Goal: Contribute content: Contribute content

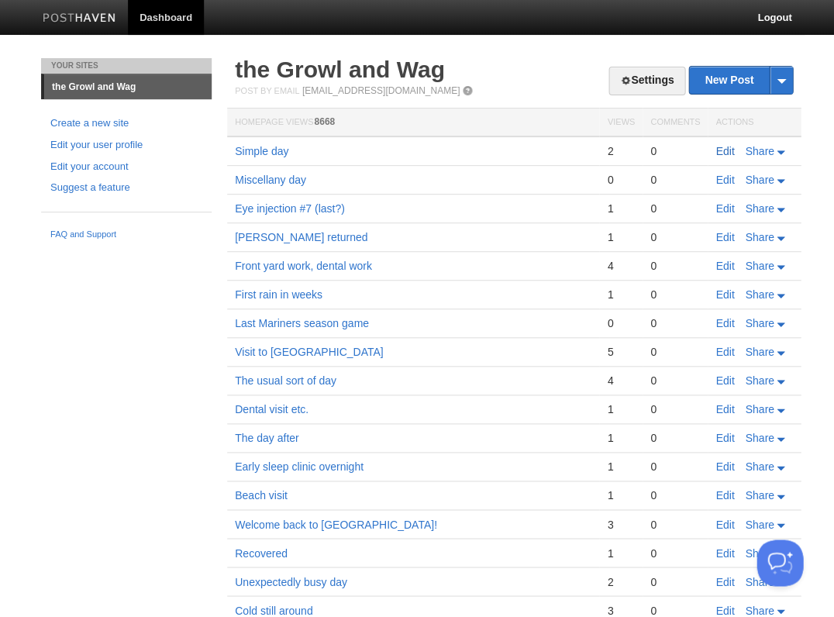
click at [720, 150] on link "Edit" at bounding box center [725, 151] width 19 height 12
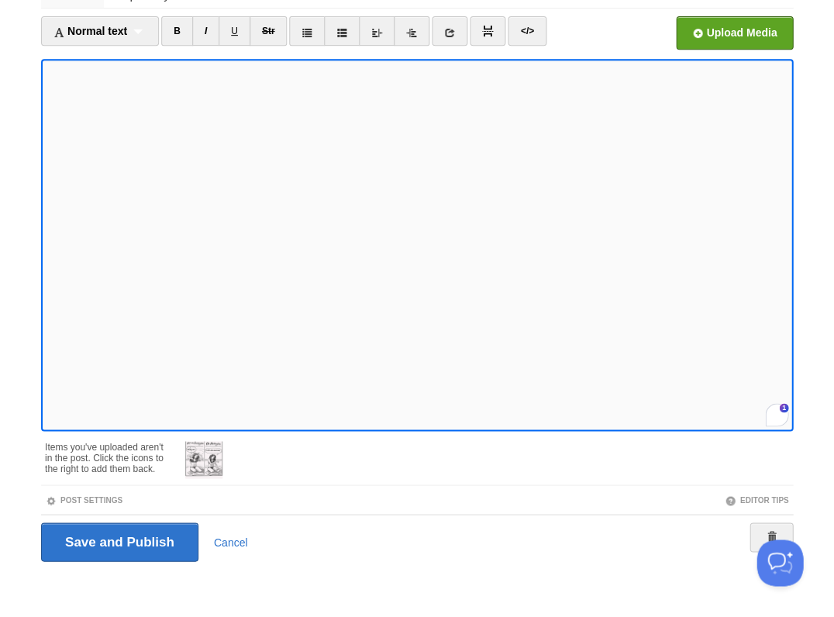
scroll to position [520, 0]
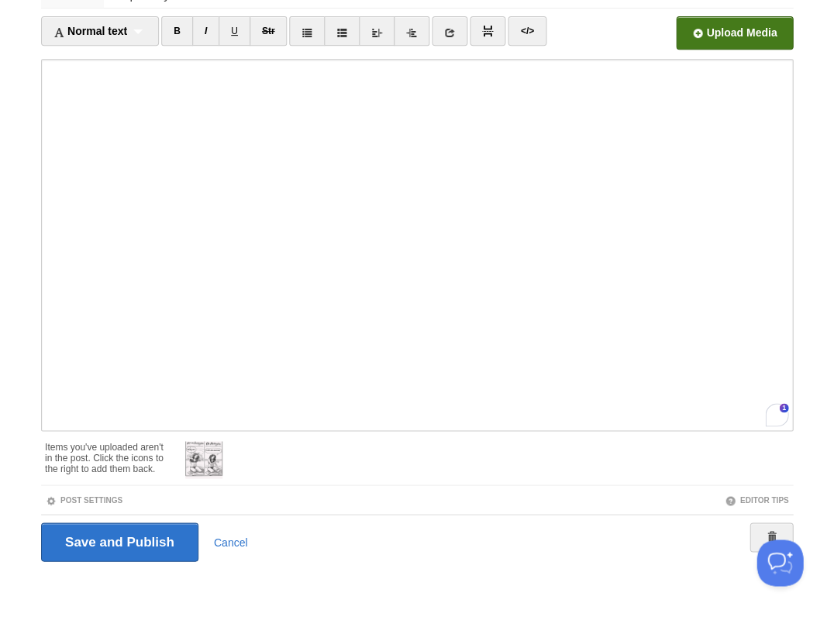
click at [761, 29] on input "file" at bounding box center [267, 37] width 1174 height 79
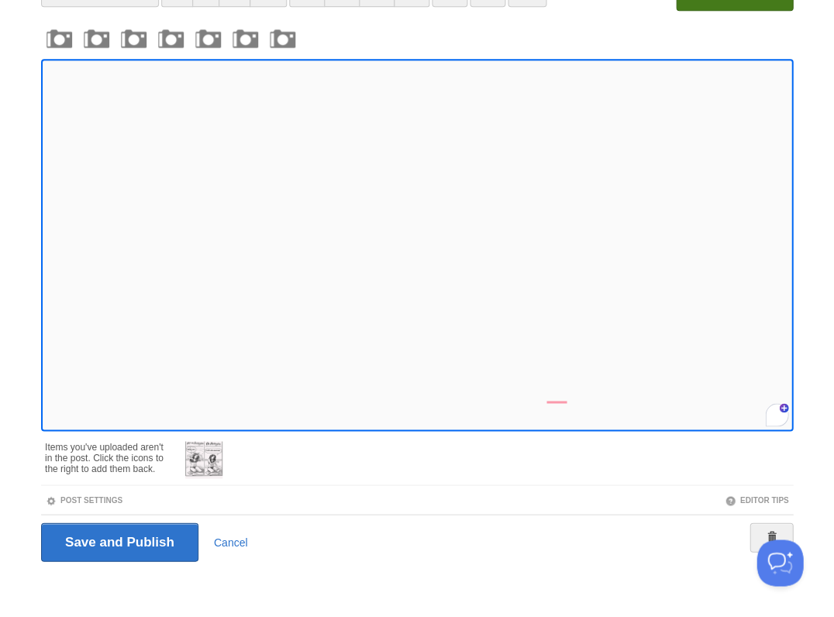
scroll to position [620, 0]
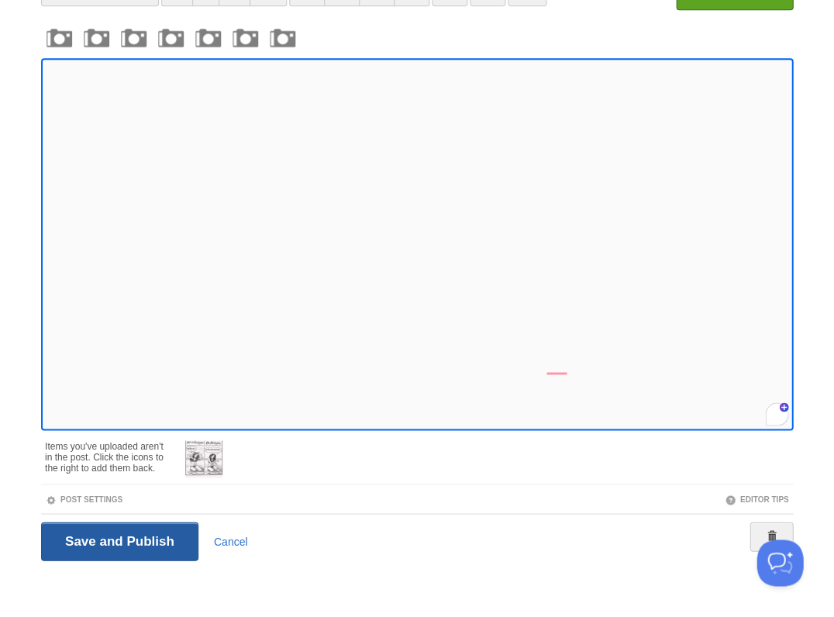
click at [118, 540] on input "Save and Publish" at bounding box center [119, 541] width 157 height 39
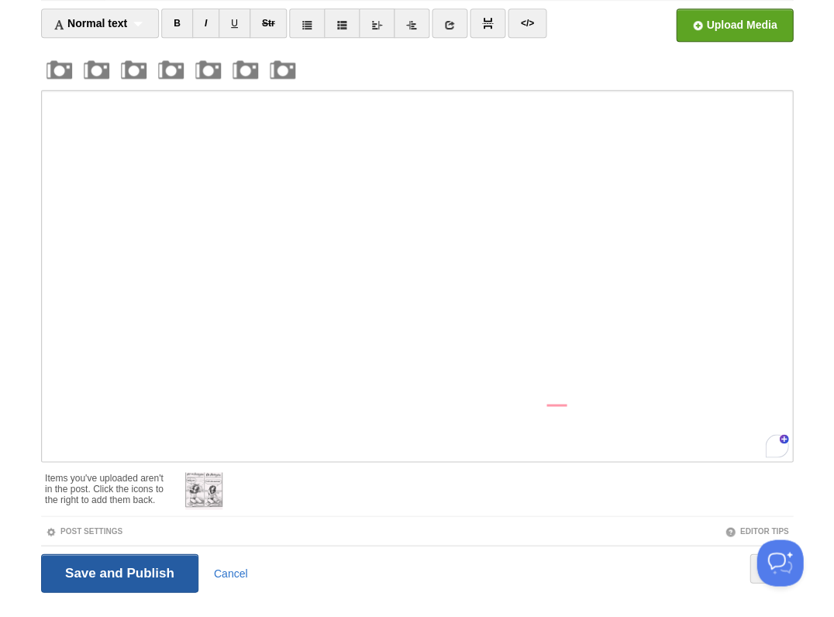
scroll to position [57, 0]
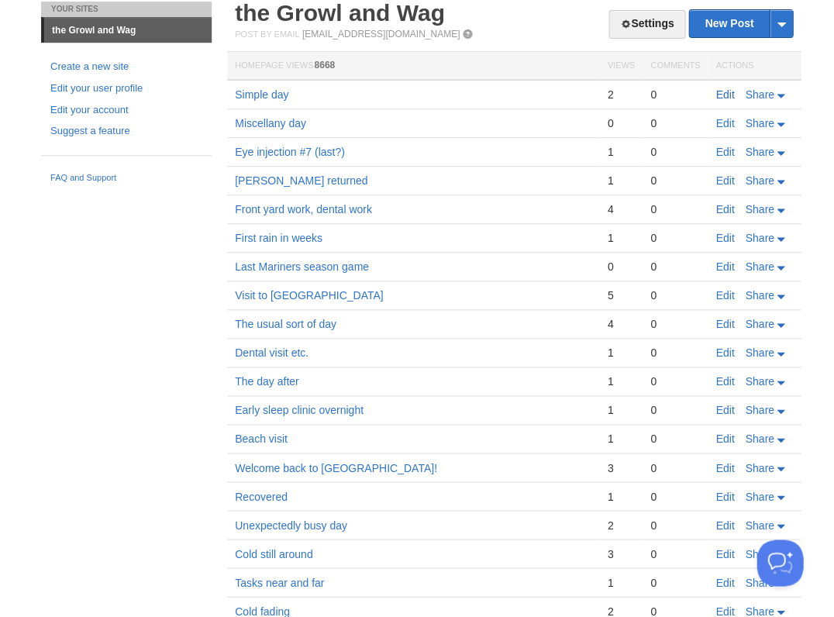
click at [723, 89] on link "Edit" at bounding box center [725, 94] width 19 height 12
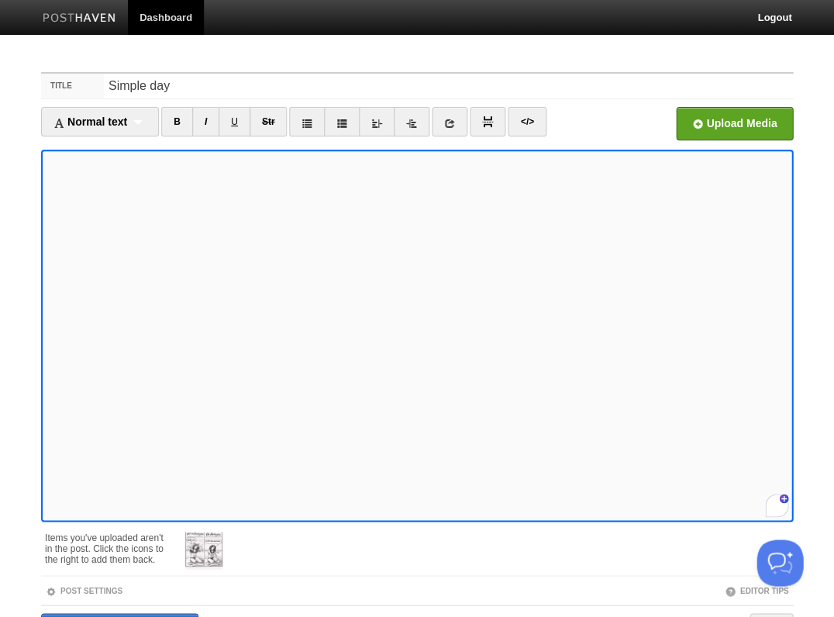
scroll to position [441, 0]
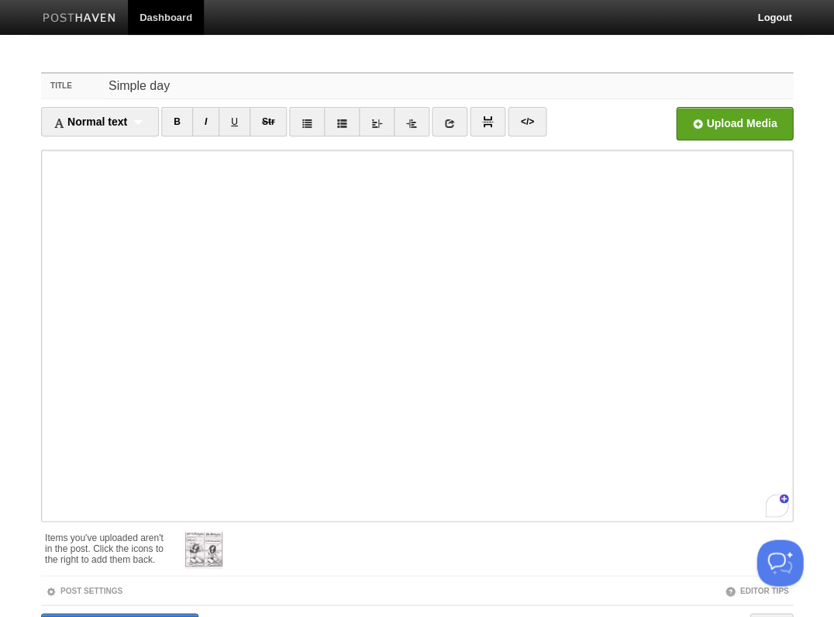
drag, startPoint x: 183, startPoint y: 94, endPoint x: 118, endPoint y: 56, distance: 75.4
click at [118, 56] on body "Dashboard Logout Post created × Post saved × Post saved × Post saved × Post sav…" at bounding box center [417, 355] width 834 height 710
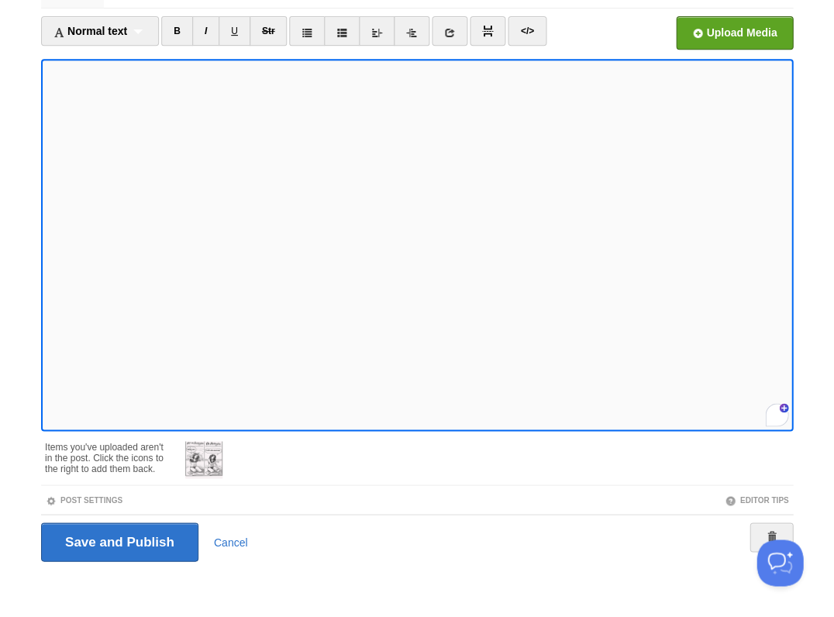
scroll to position [0, 0]
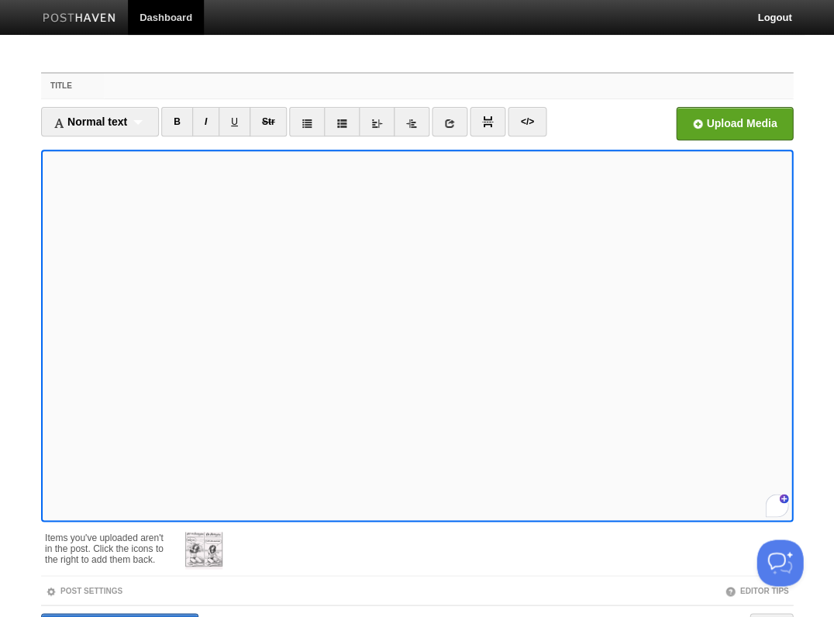
click at [115, 90] on input "Title" at bounding box center [448, 86] width 689 height 25
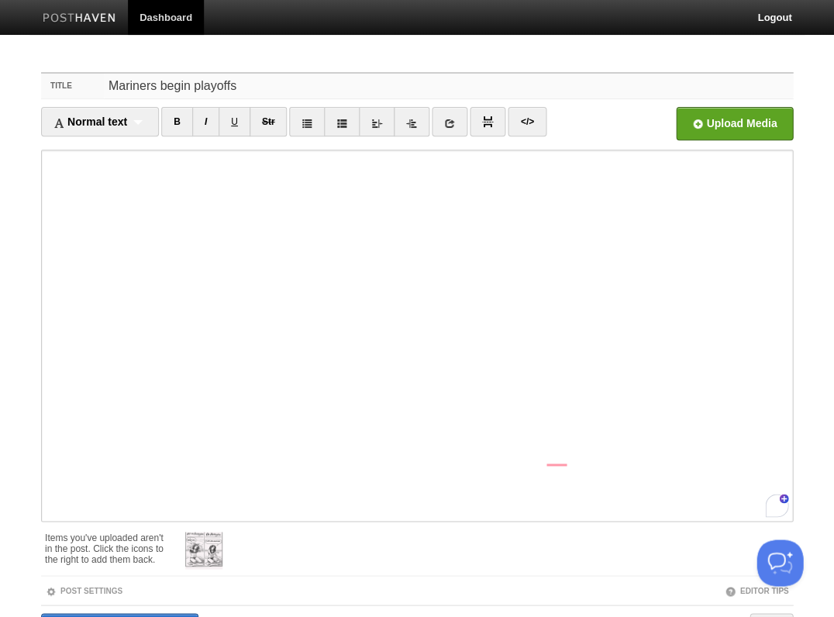
scroll to position [91, 0]
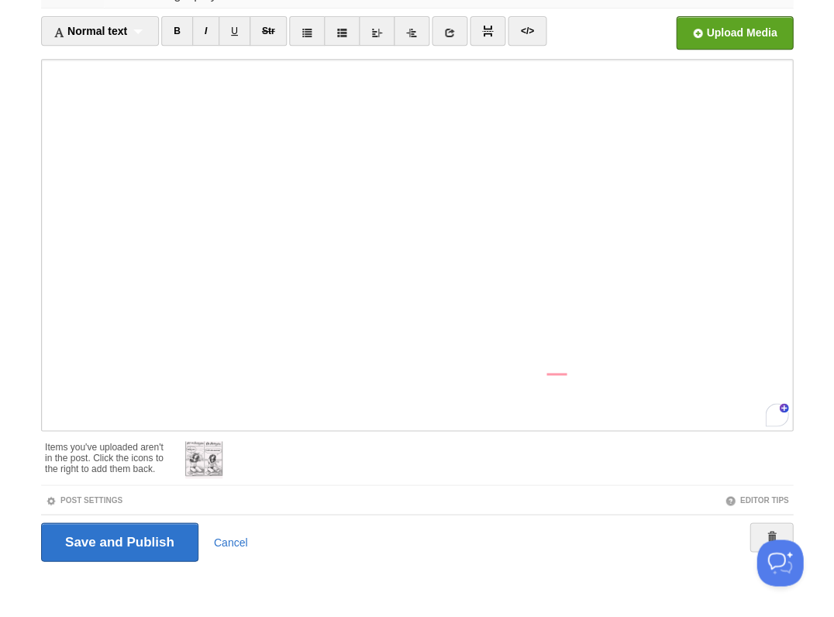
type input "Mariners begin playoffs"
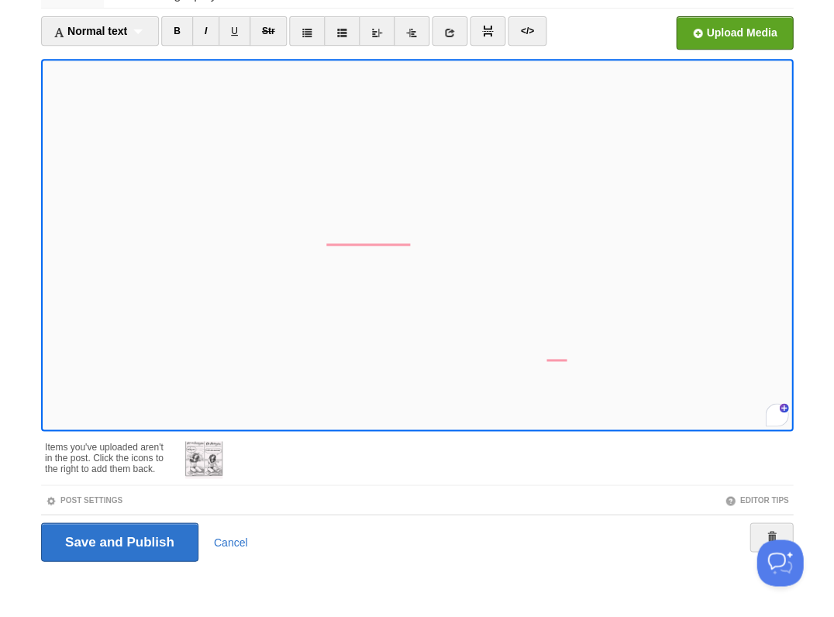
scroll to position [636, 0]
click at [146, 531] on input "Save and Publish" at bounding box center [119, 542] width 157 height 39
